Goal: Information Seeking & Learning: Learn about a topic

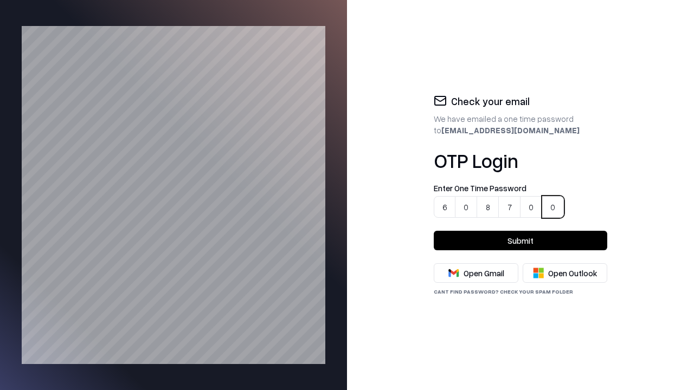
type input "******"
click at [520, 241] on button "Submit" at bounding box center [520, 241] width 173 height 20
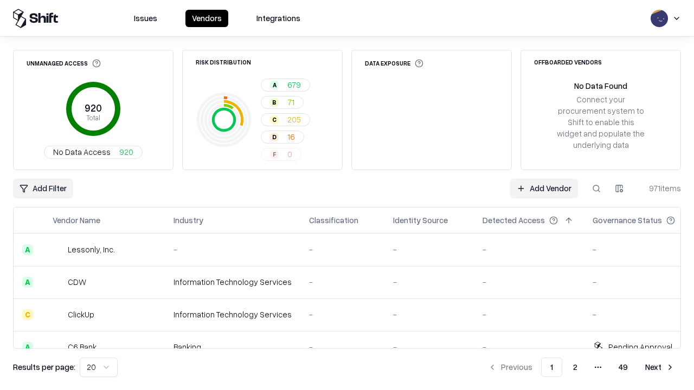
click at [96, 367] on html "Issues Vendors Integrations Unmanaged Access 920 Total No Data Access 920 Risk …" at bounding box center [347, 195] width 694 height 390
click at [660, 367] on button "Next" at bounding box center [659, 368] width 42 height 20
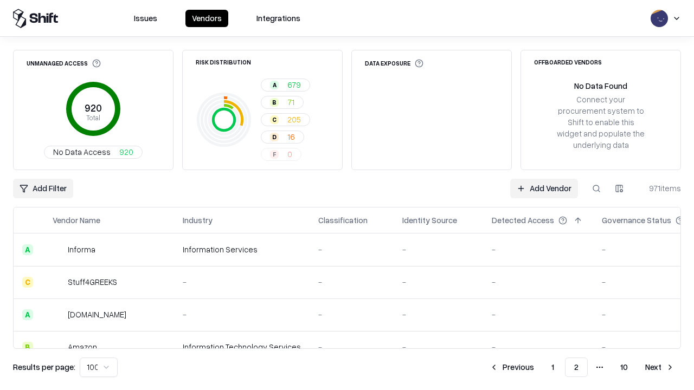
click at [660, 367] on button "Next" at bounding box center [659, 368] width 42 height 20
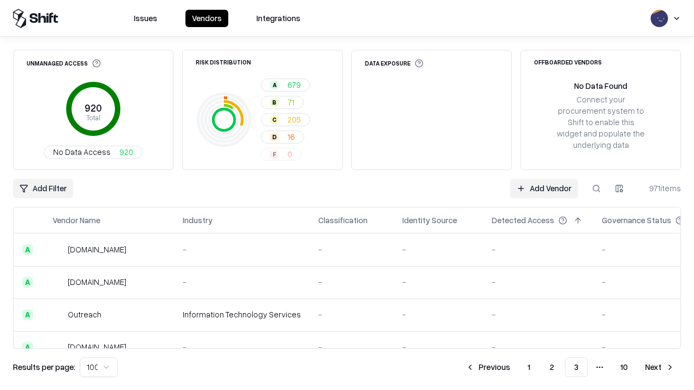
click at [660, 367] on button "Next" at bounding box center [659, 368] width 42 height 20
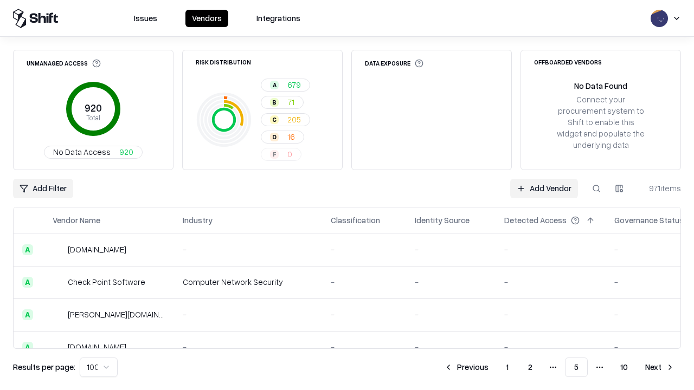
click at [660, 367] on button "Next" at bounding box center [659, 368] width 42 height 20
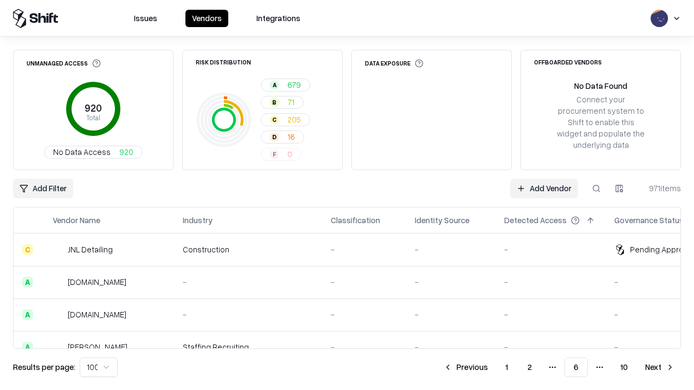
click at [660, 367] on button "Next" at bounding box center [659, 368] width 42 height 20
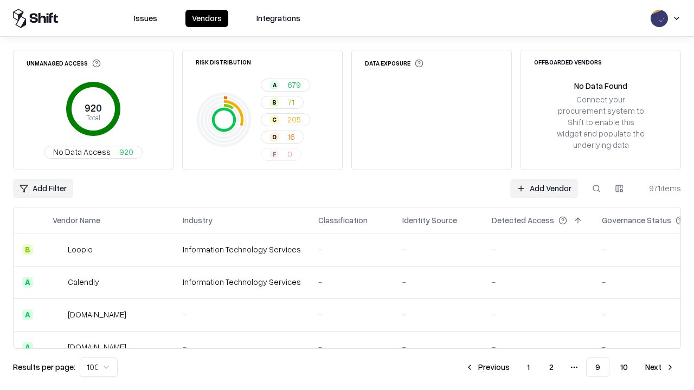
click at [660, 367] on button "Next" at bounding box center [659, 368] width 42 height 20
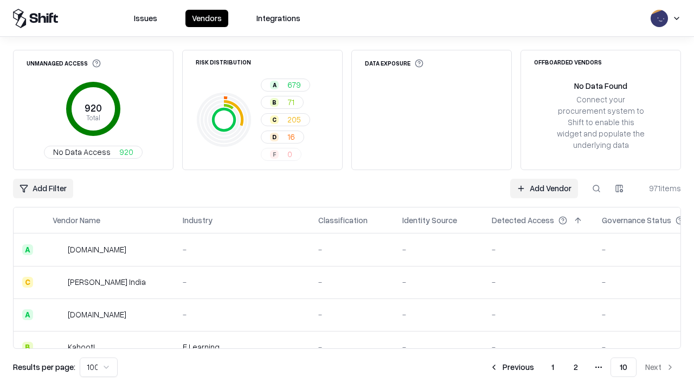
click at [512, 367] on button "Previous" at bounding box center [511, 368] width 57 height 20
click at [488, 367] on button "Previous" at bounding box center [511, 368] width 57 height 20
click at [467, 367] on button "Previous" at bounding box center [465, 368] width 57 height 20
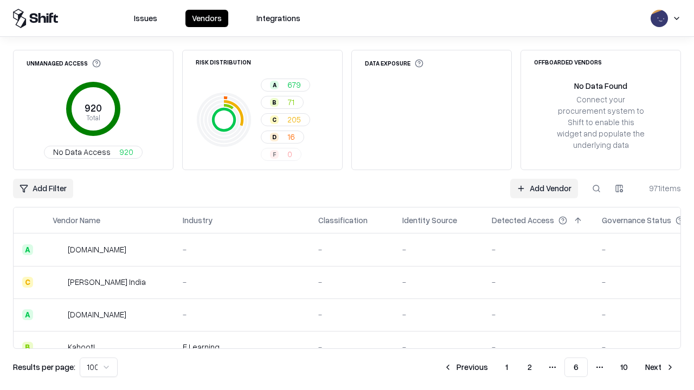
click at [467, 367] on button "Previous" at bounding box center [465, 368] width 57 height 20
click at [488, 367] on button "Previous" at bounding box center [487, 368] width 57 height 20
click at [512, 367] on button "Previous" at bounding box center [511, 368] width 57 height 20
click at [96, 367] on html "Issues Vendors Integrations Unmanaged Access 920 Total No Data Access 920 Risk …" at bounding box center [347, 195] width 694 height 390
